Goal: Task Accomplishment & Management: Use online tool/utility

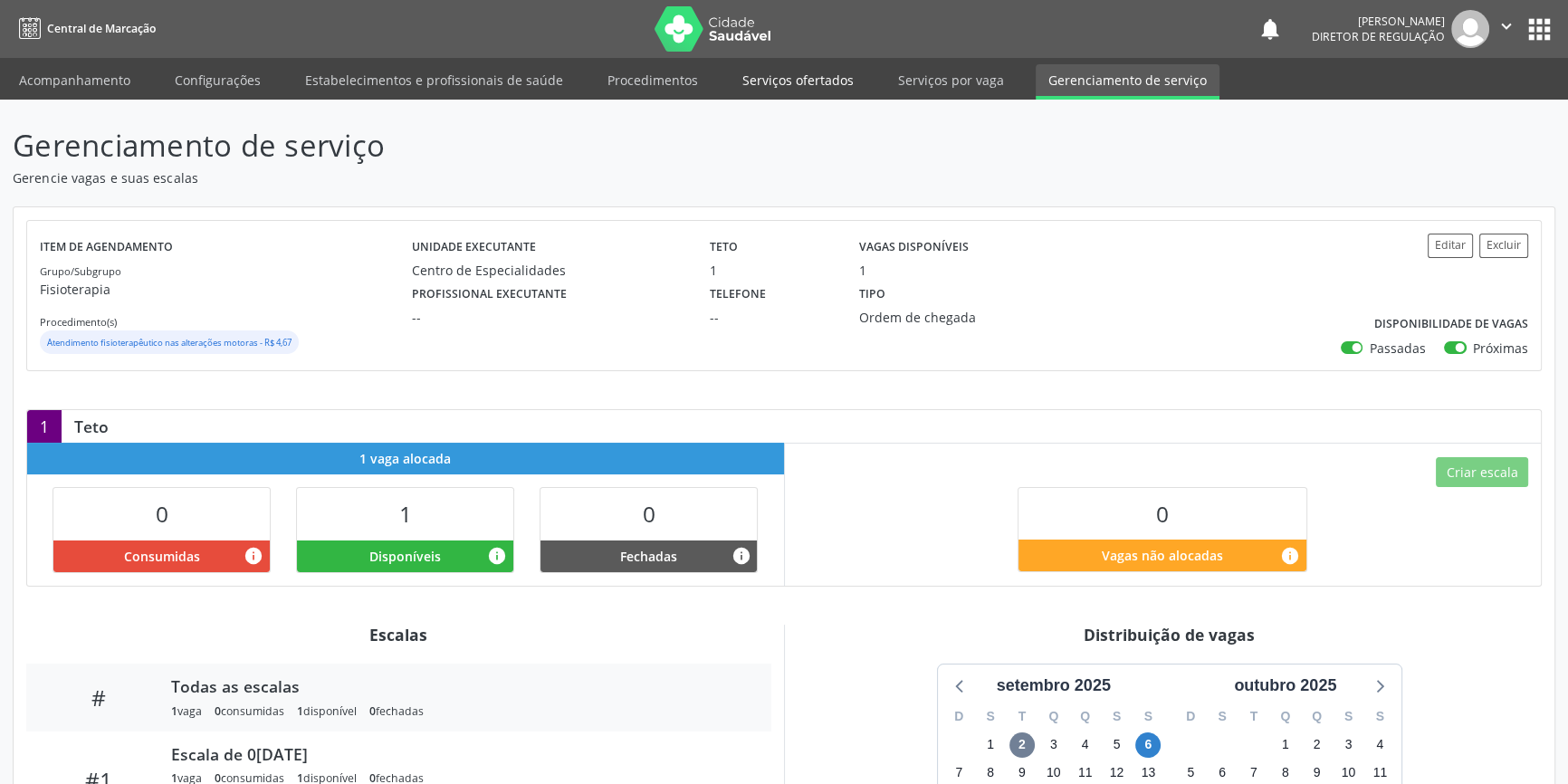
click at [836, 81] on link "Serviços ofertados" at bounding box center [797, 80] width 136 height 32
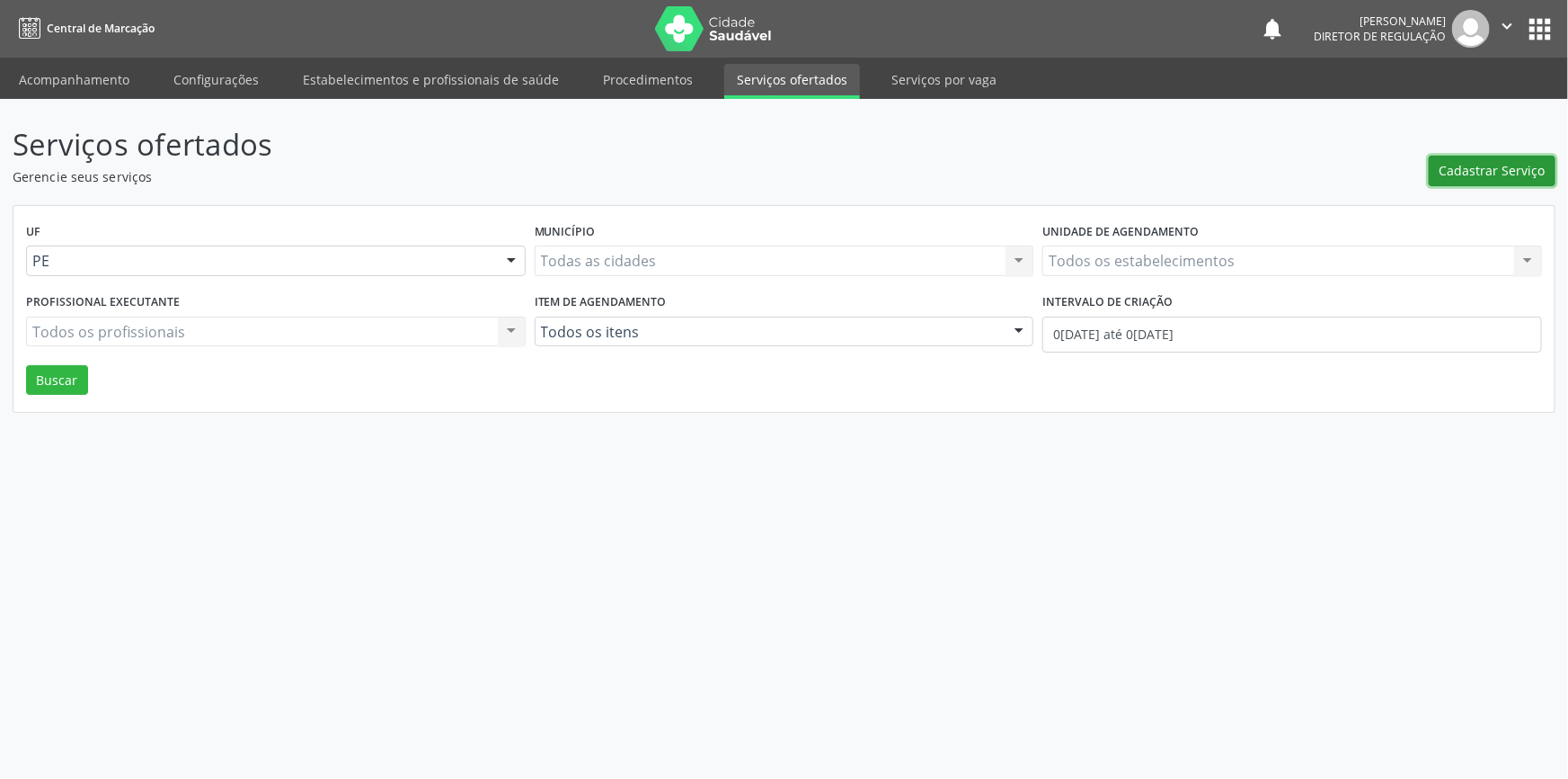
click at [1518, 175] on span "Cadastrar Serviço" at bounding box center [1493, 170] width 106 height 19
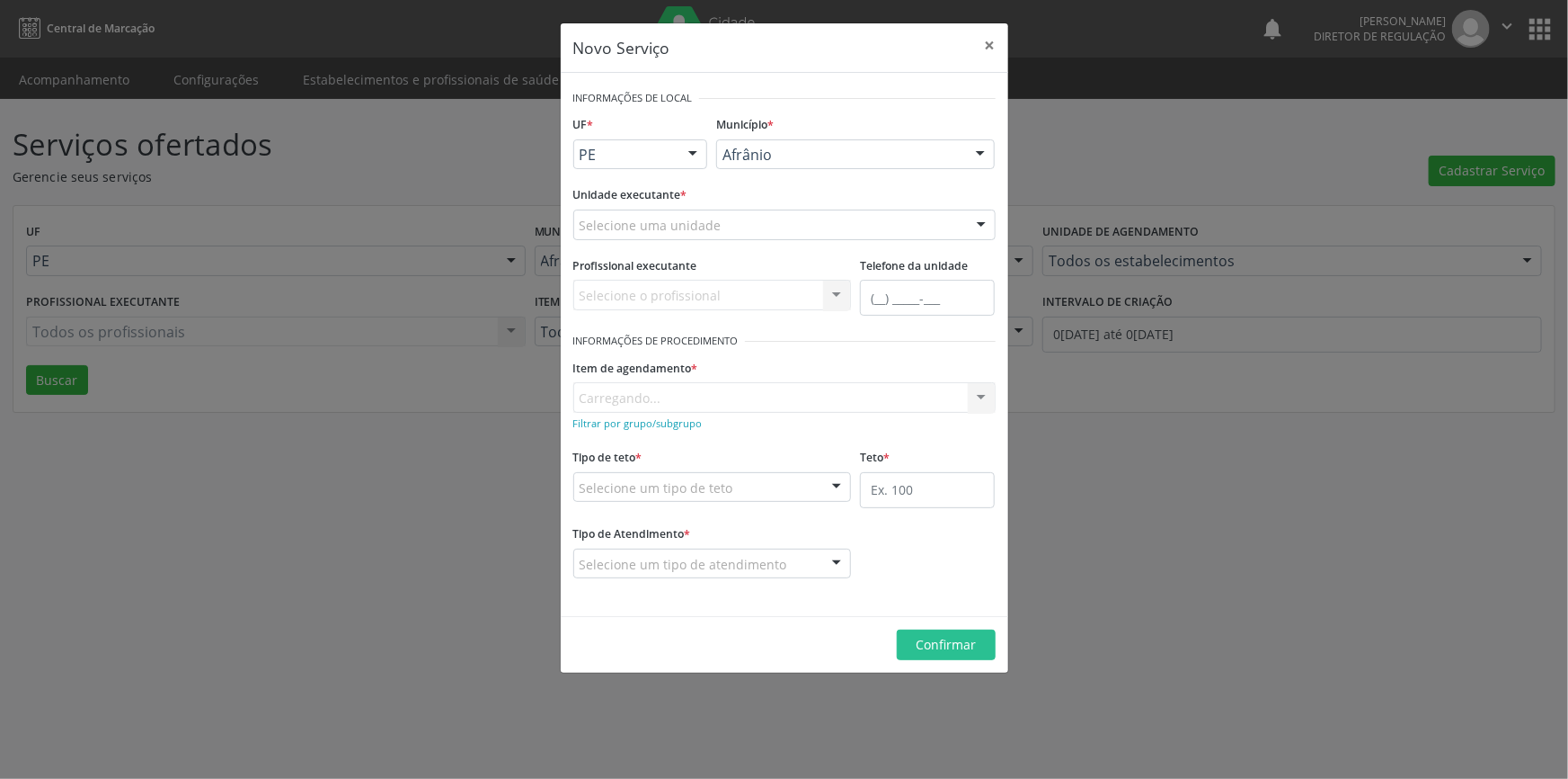
click at [871, 236] on div "Selecione uma unidade" at bounding box center [784, 225] width 422 height 31
type input "CIME"
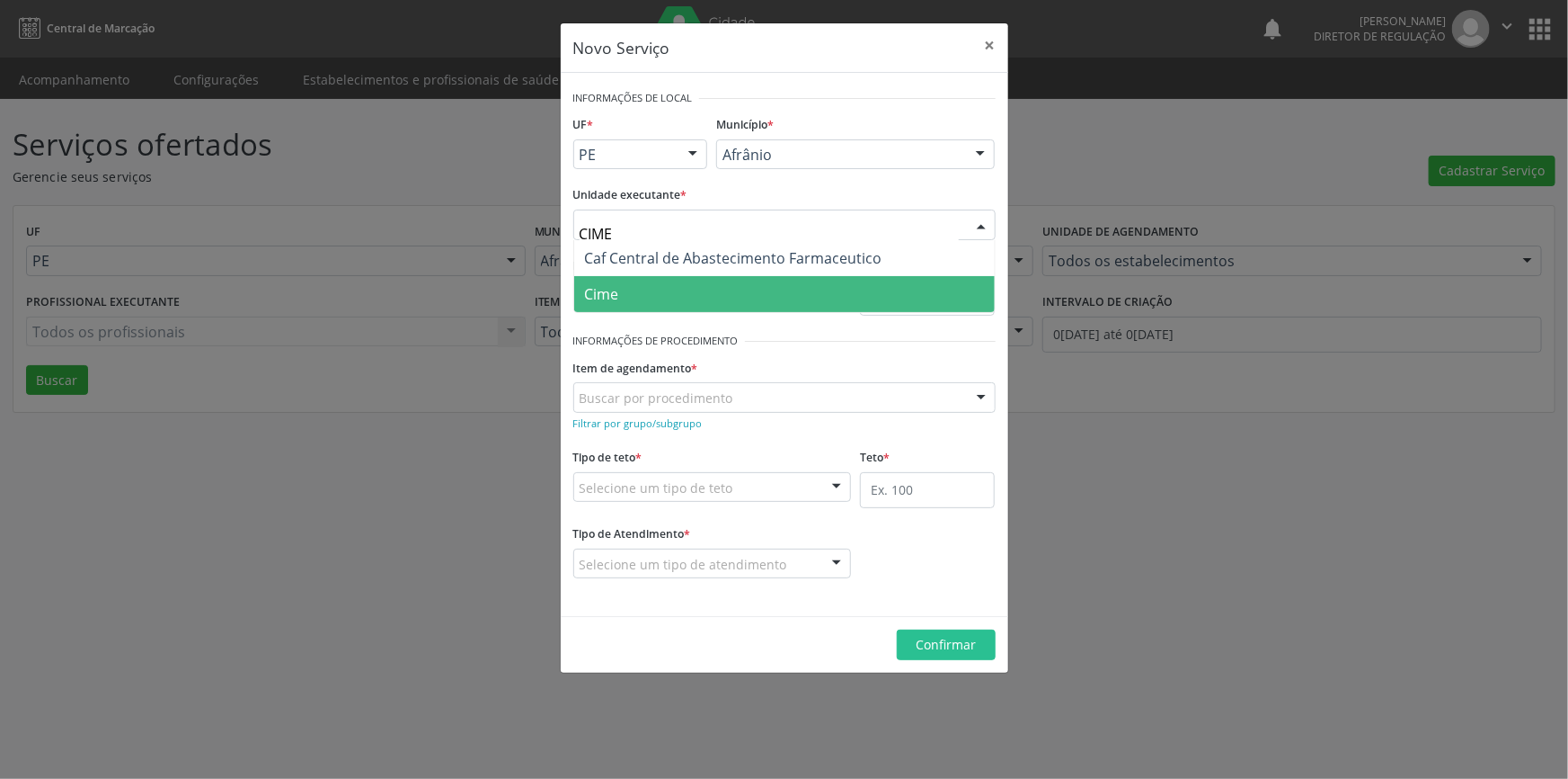
click at [728, 296] on span "Cime" at bounding box center [784, 295] width 421 height 36
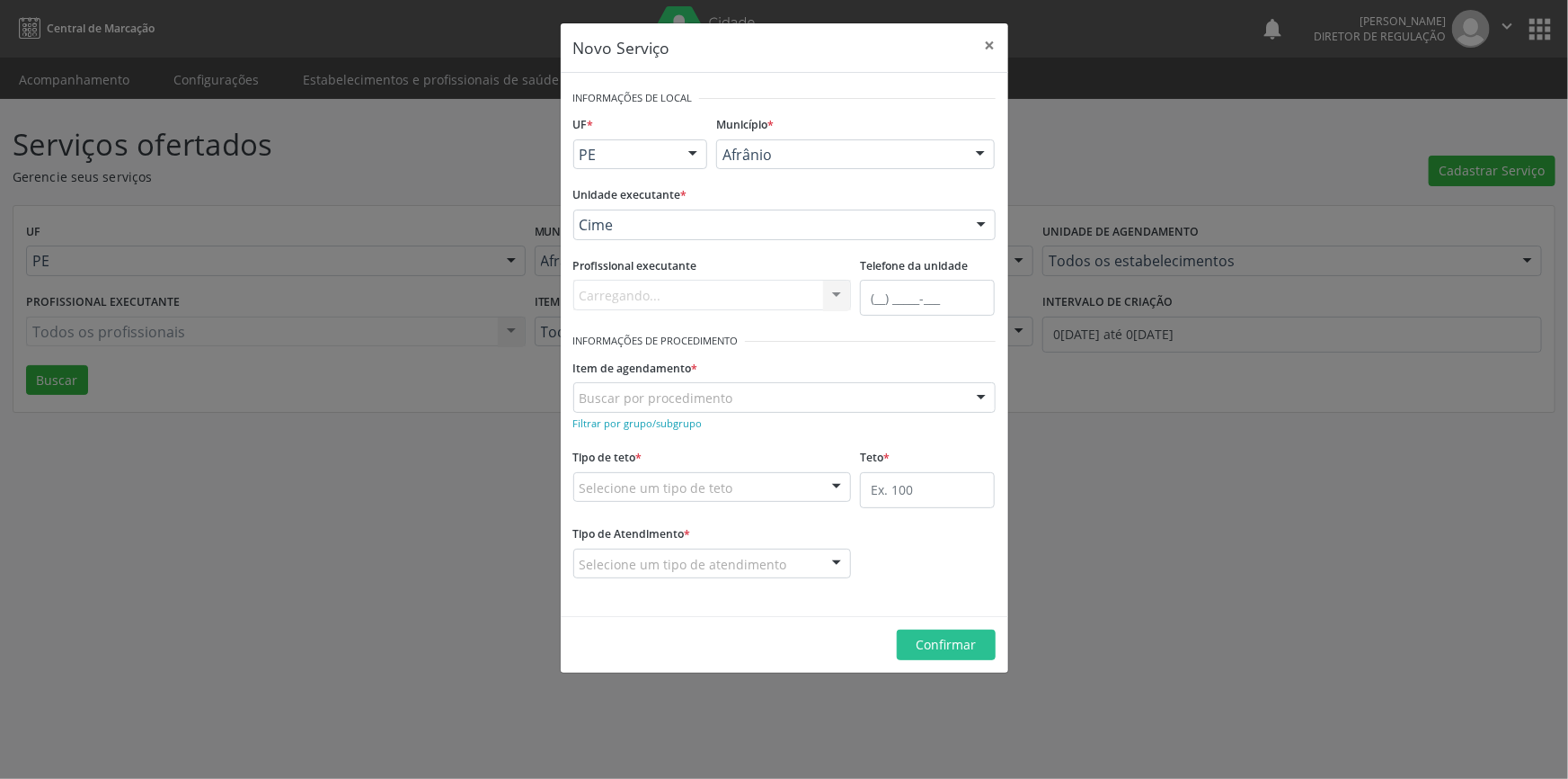
click at [737, 402] on div "Buscar por procedimento" at bounding box center [784, 397] width 422 height 31
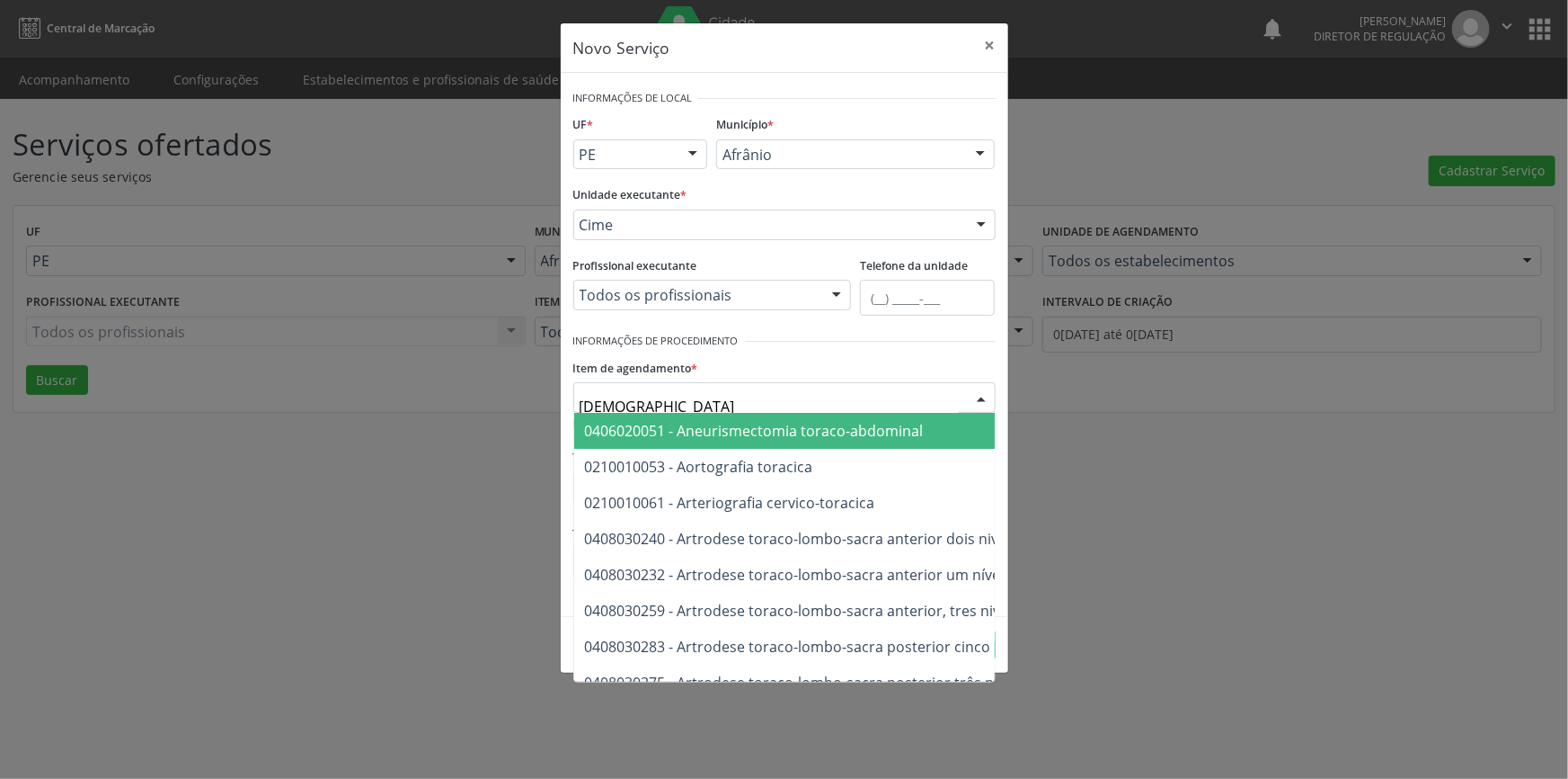
type input "TORAX"
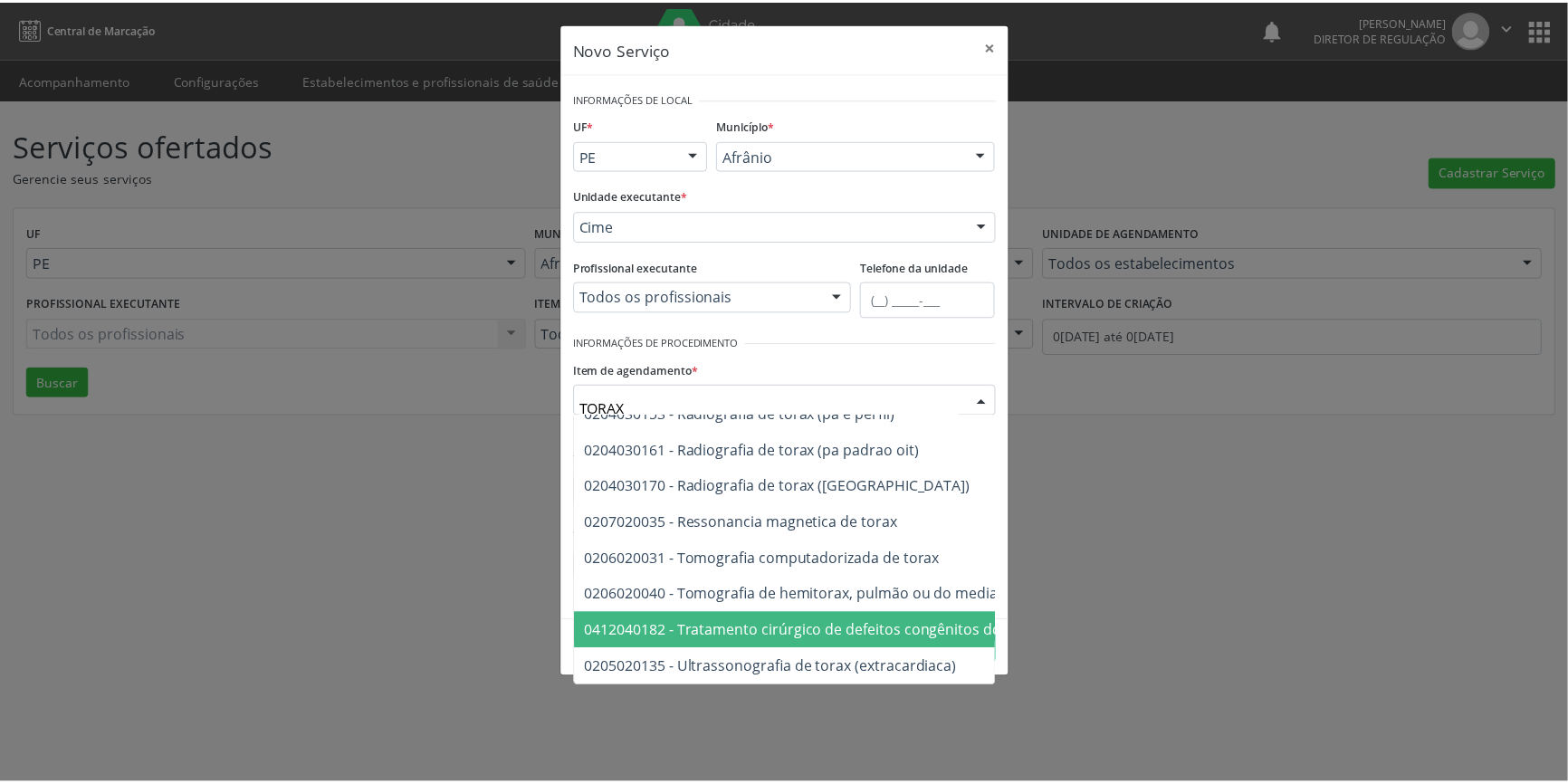
scroll to position [248, 0]
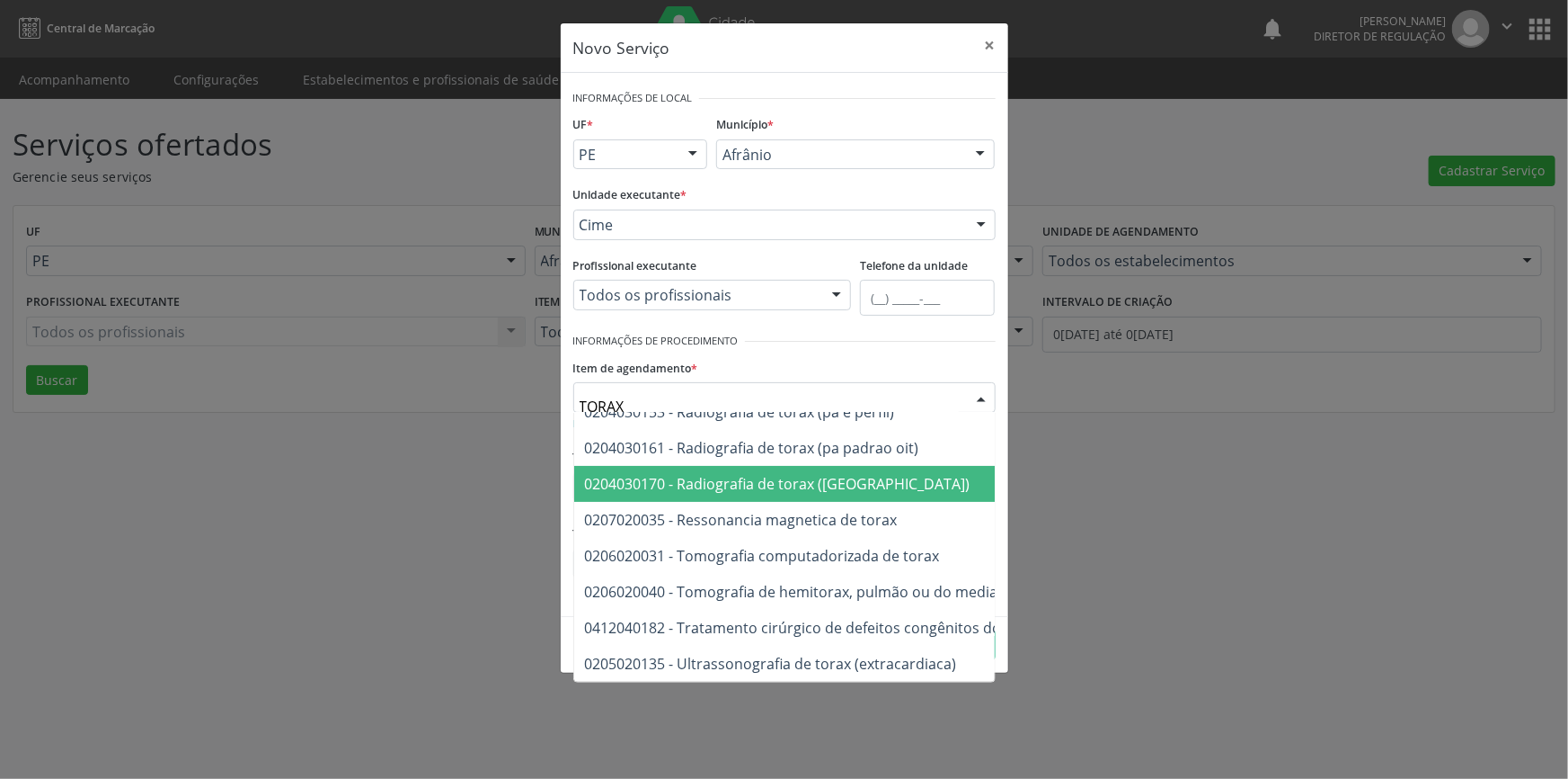
click at [857, 484] on span "0204030170 - Radiografia de torax ([GEOGRAPHIC_DATA])" at bounding box center [918, 484] width 689 height 36
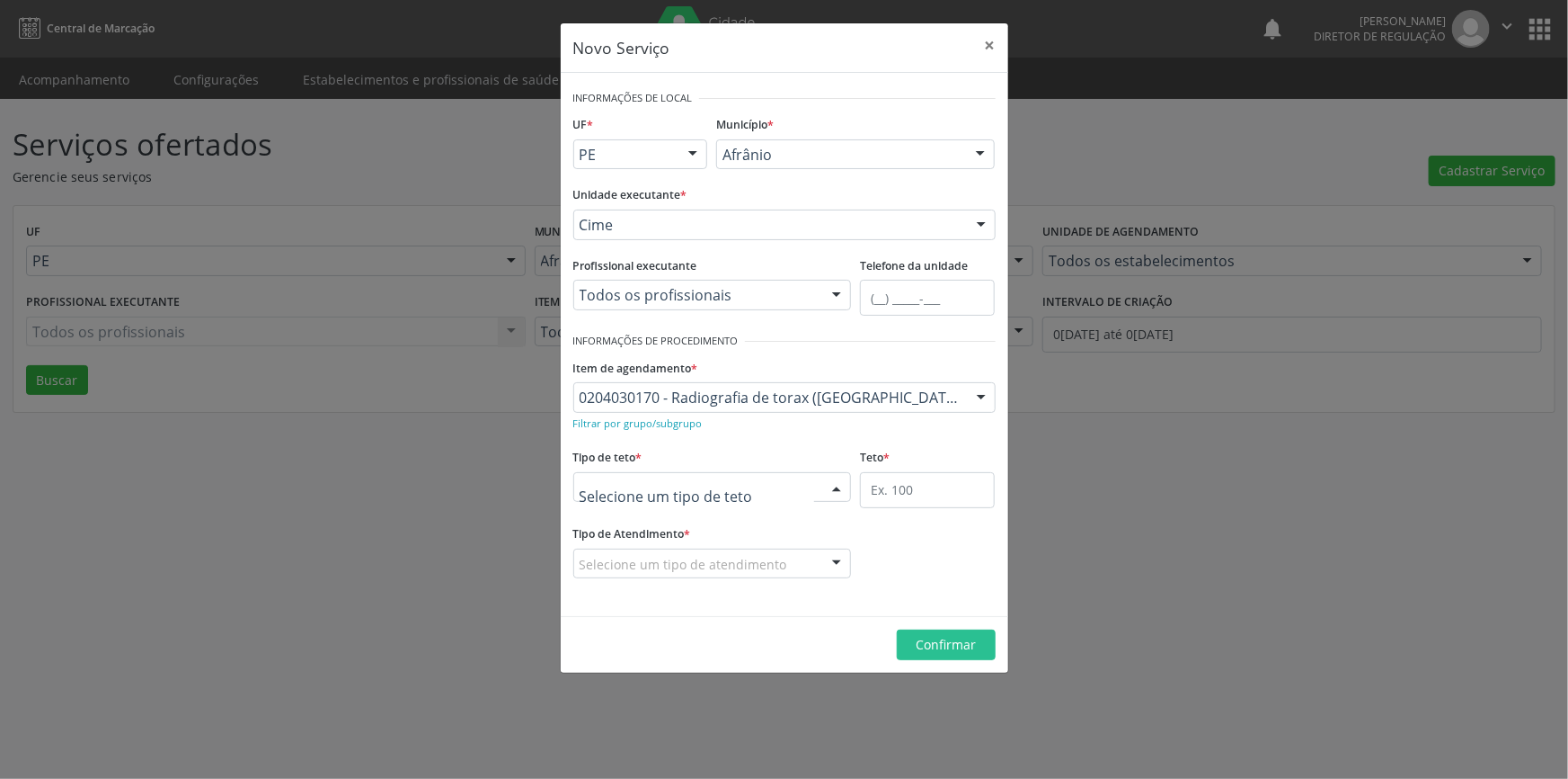
click at [815, 486] on div at bounding box center [712, 487] width 279 height 31
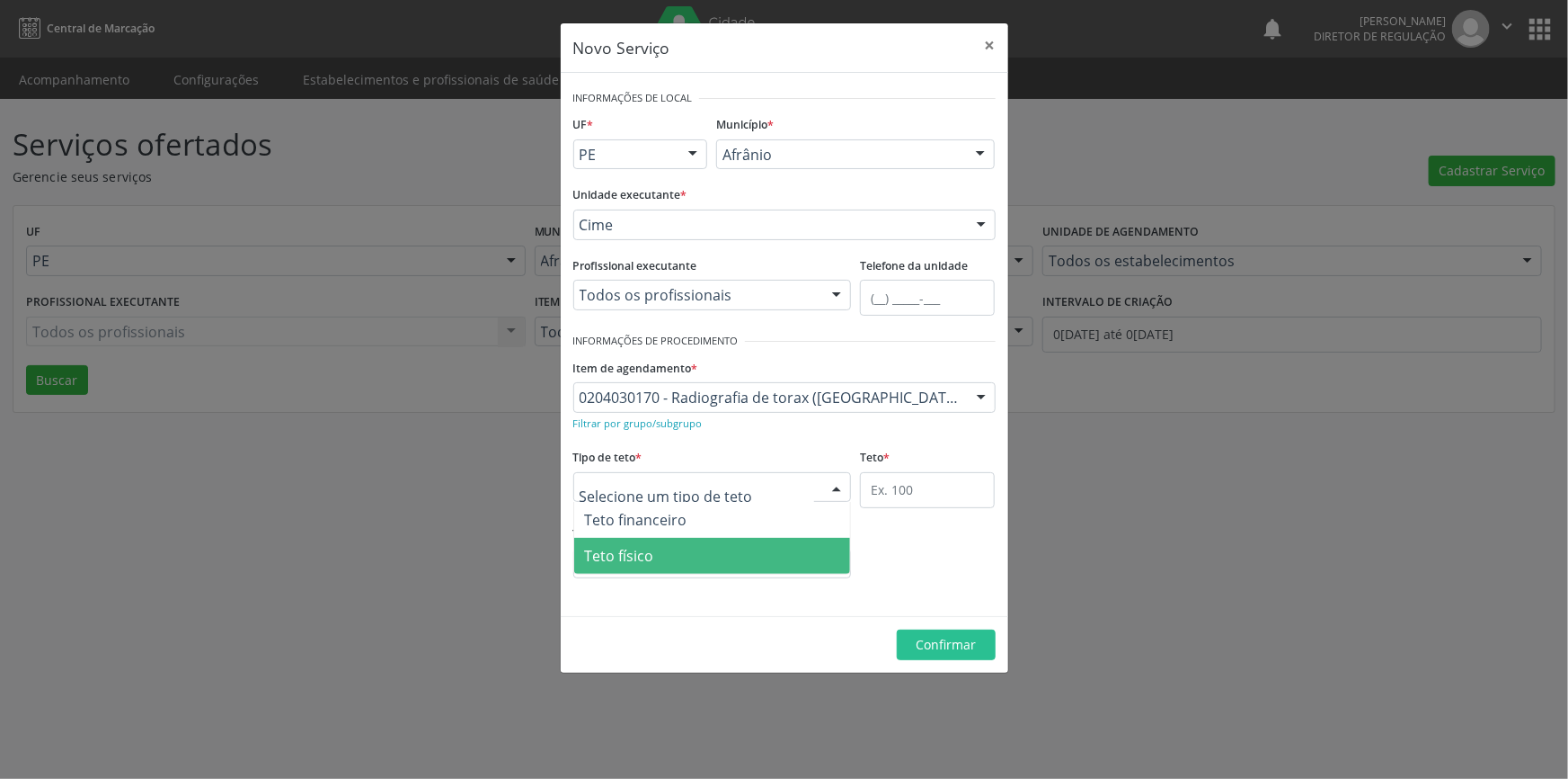
click at [678, 548] on span "Teto físico" at bounding box center [712, 556] width 277 height 36
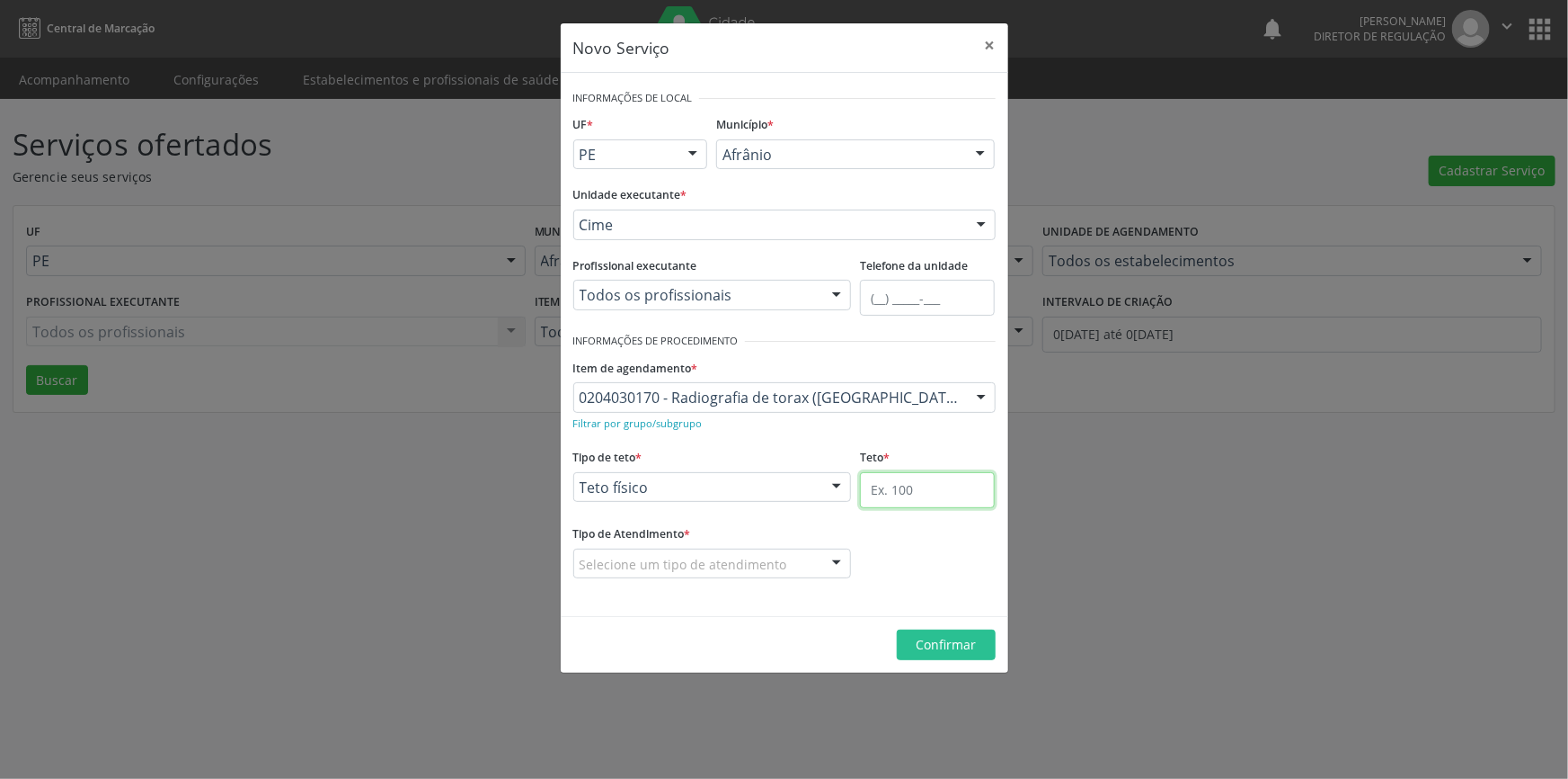
click at [885, 494] on input "text" at bounding box center [928, 490] width 134 height 36
type input "1"
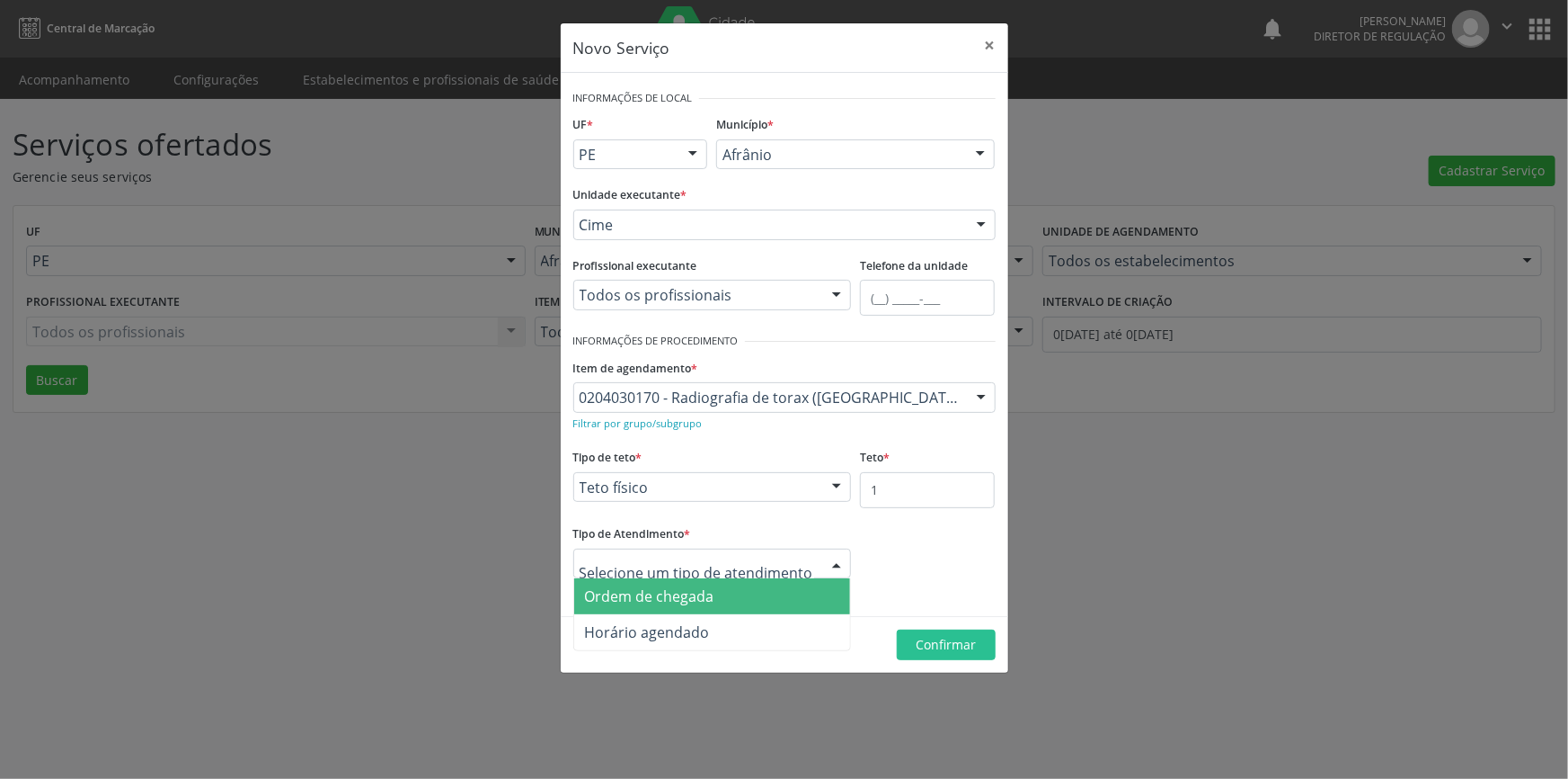
click at [715, 597] on span "Ordem de chegada" at bounding box center [712, 596] width 277 height 36
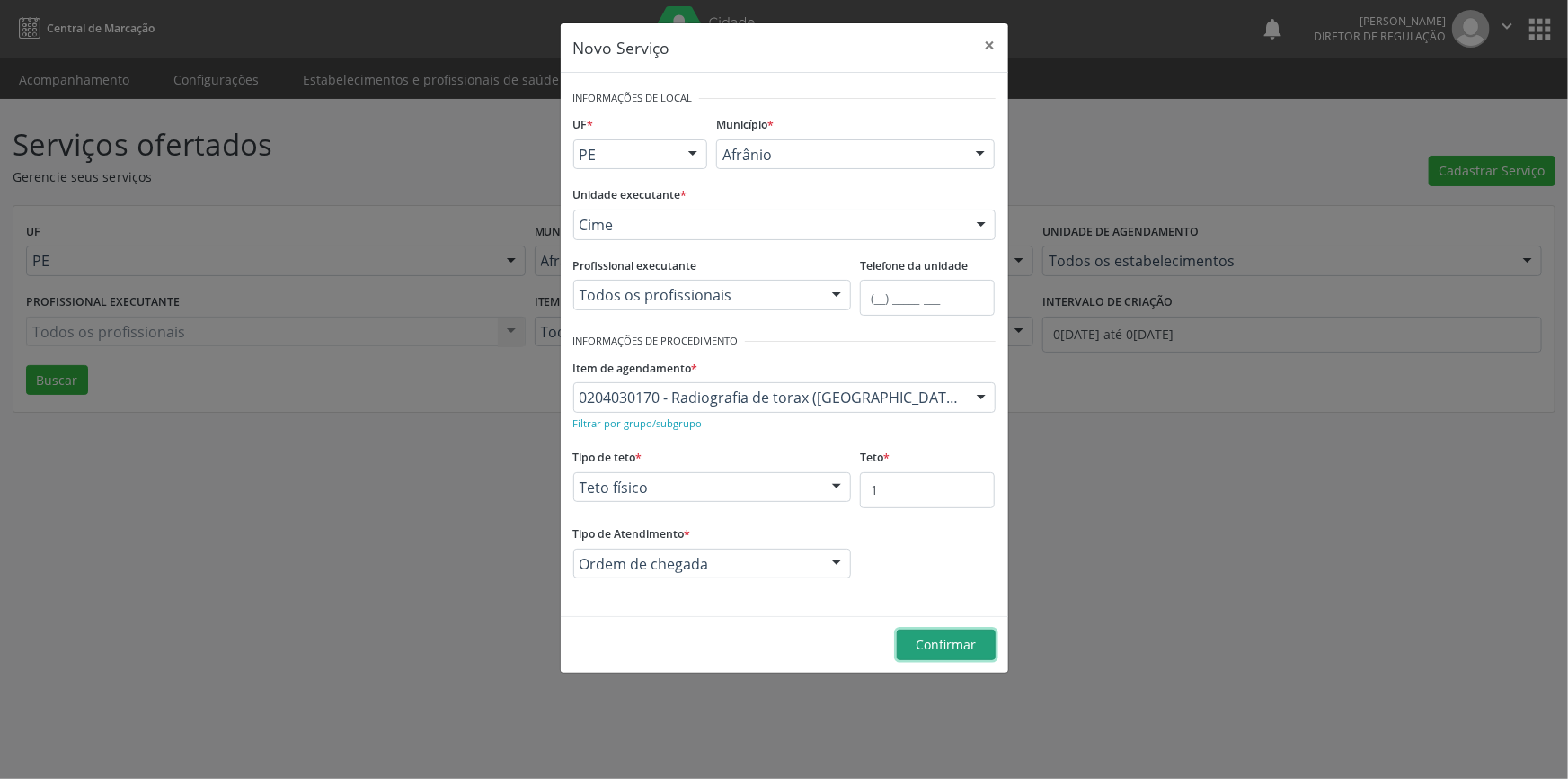
click at [934, 650] on span "Confirmar" at bounding box center [946, 644] width 60 height 17
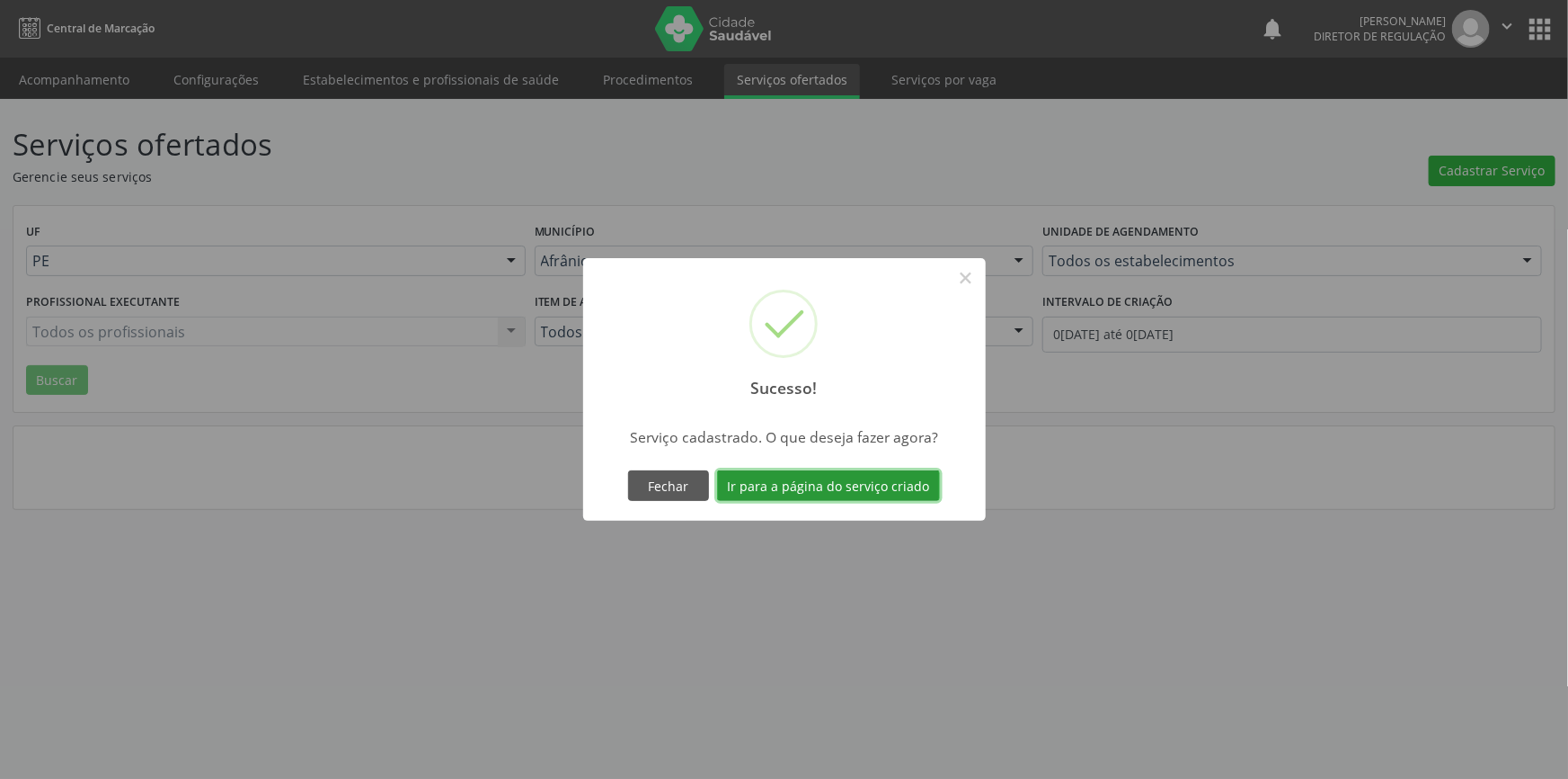
click at [890, 488] on button "Ir para a página do serviço criado" at bounding box center [828, 485] width 223 height 31
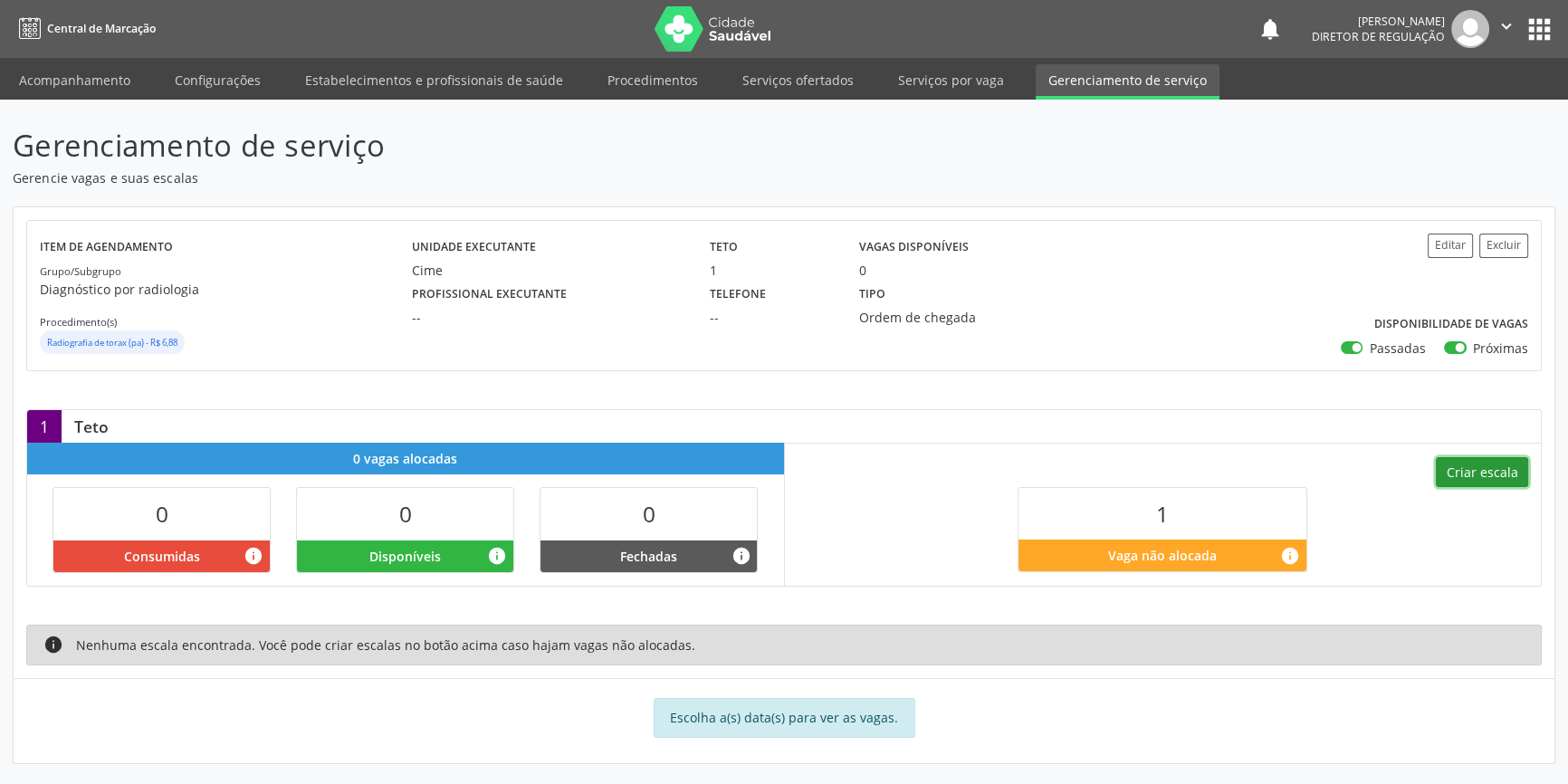
click at [1495, 477] on button "Criar escala" at bounding box center [1482, 473] width 92 height 31
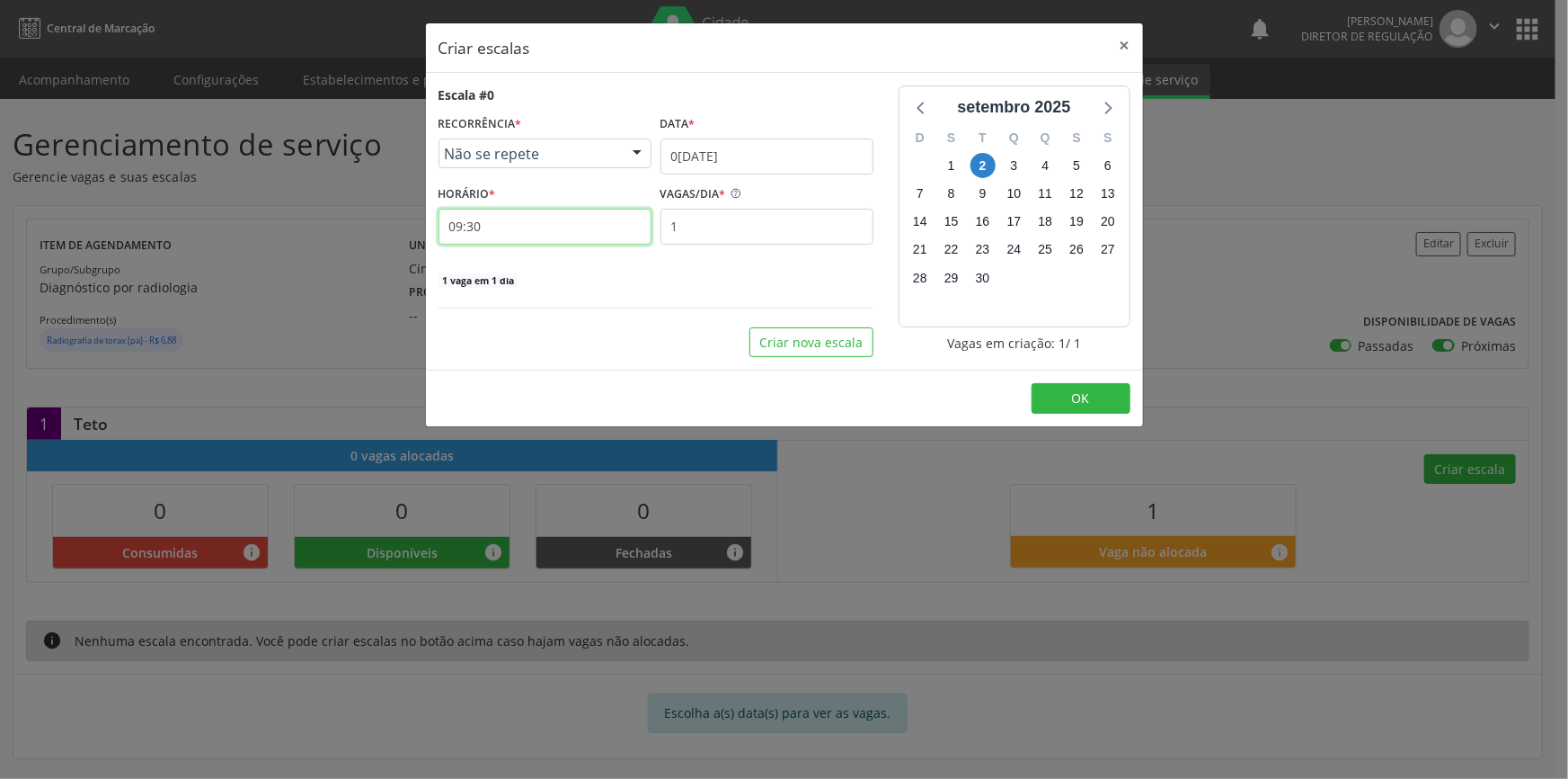
click at [625, 223] on input "09:30" at bounding box center [545, 226] width 213 height 36
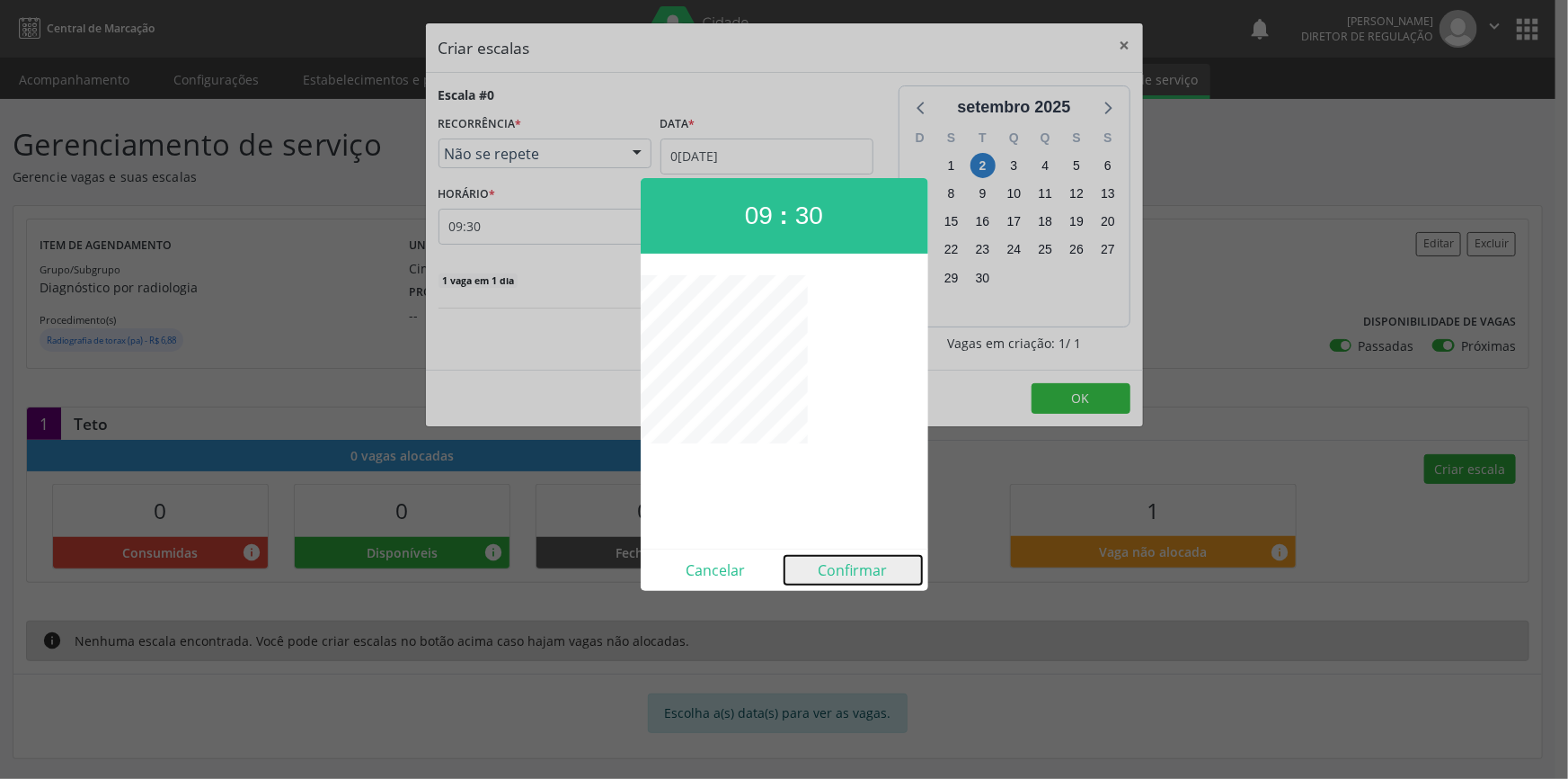
click at [878, 567] on button "Confirmar" at bounding box center [853, 570] width 137 height 29
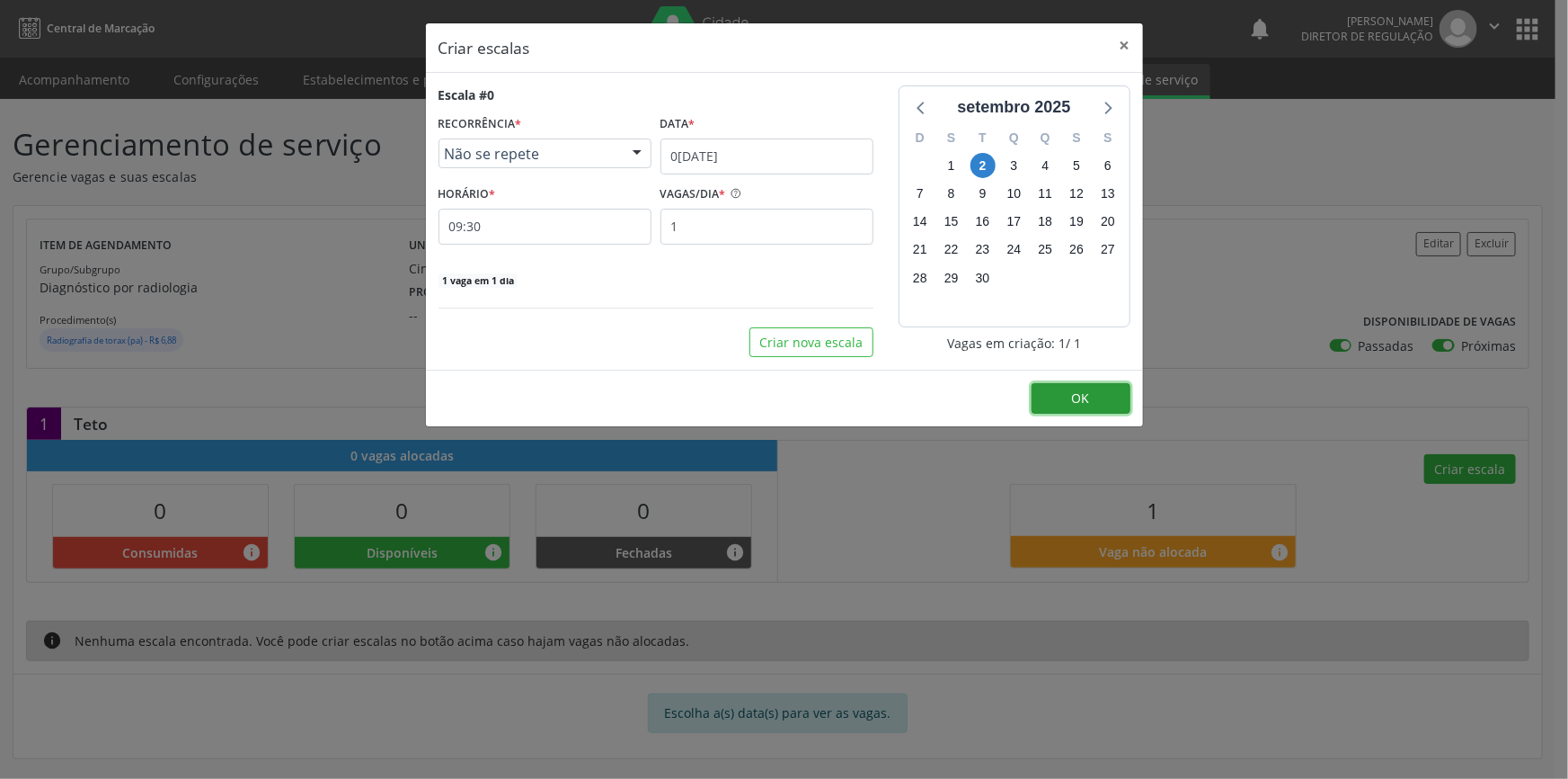
click at [1052, 412] on button "OK" at bounding box center [1081, 398] width 99 height 31
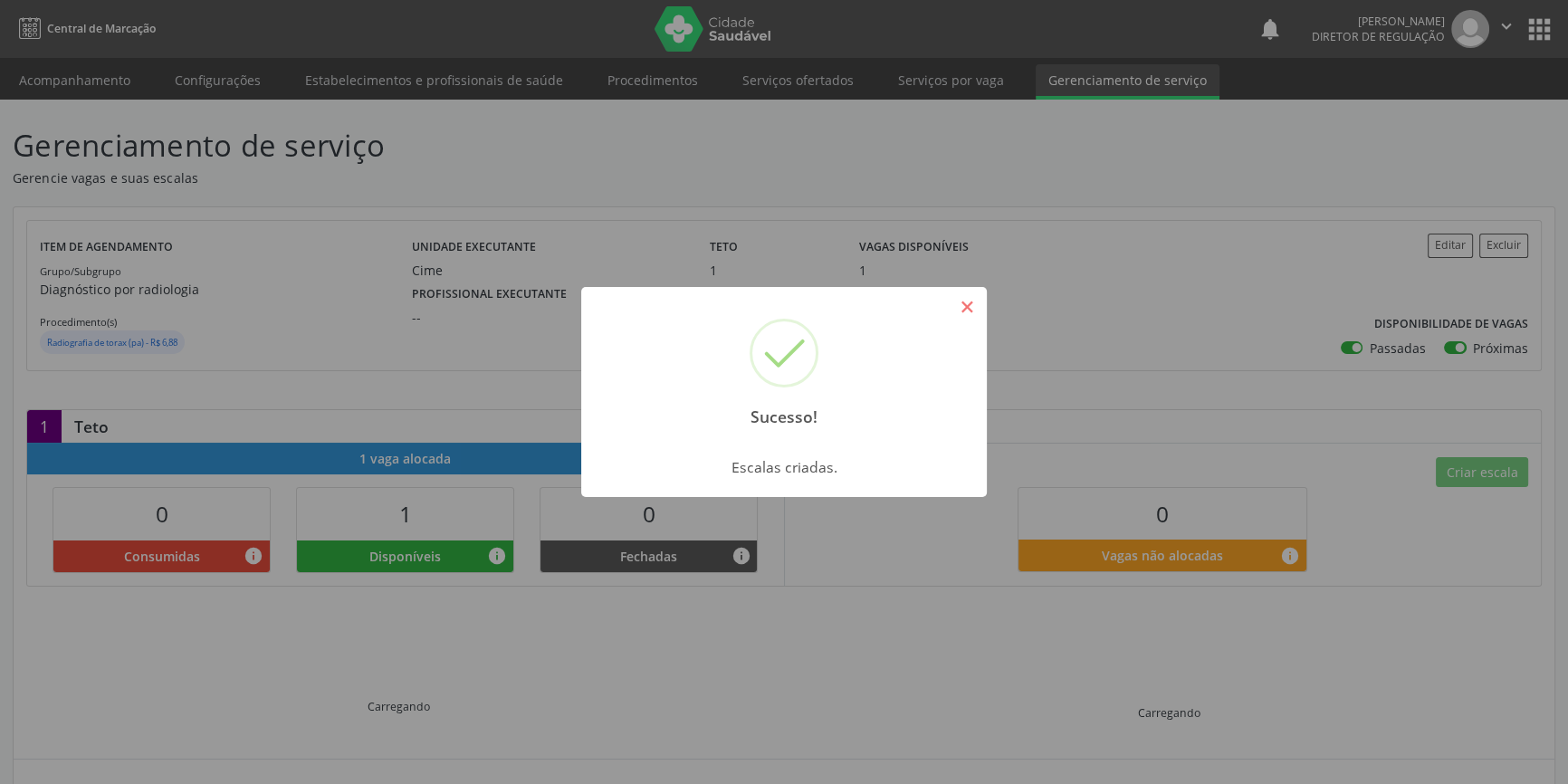
click at [975, 311] on button "×" at bounding box center [968, 307] width 31 height 31
